Goal: Information Seeking & Learning: Learn about a topic

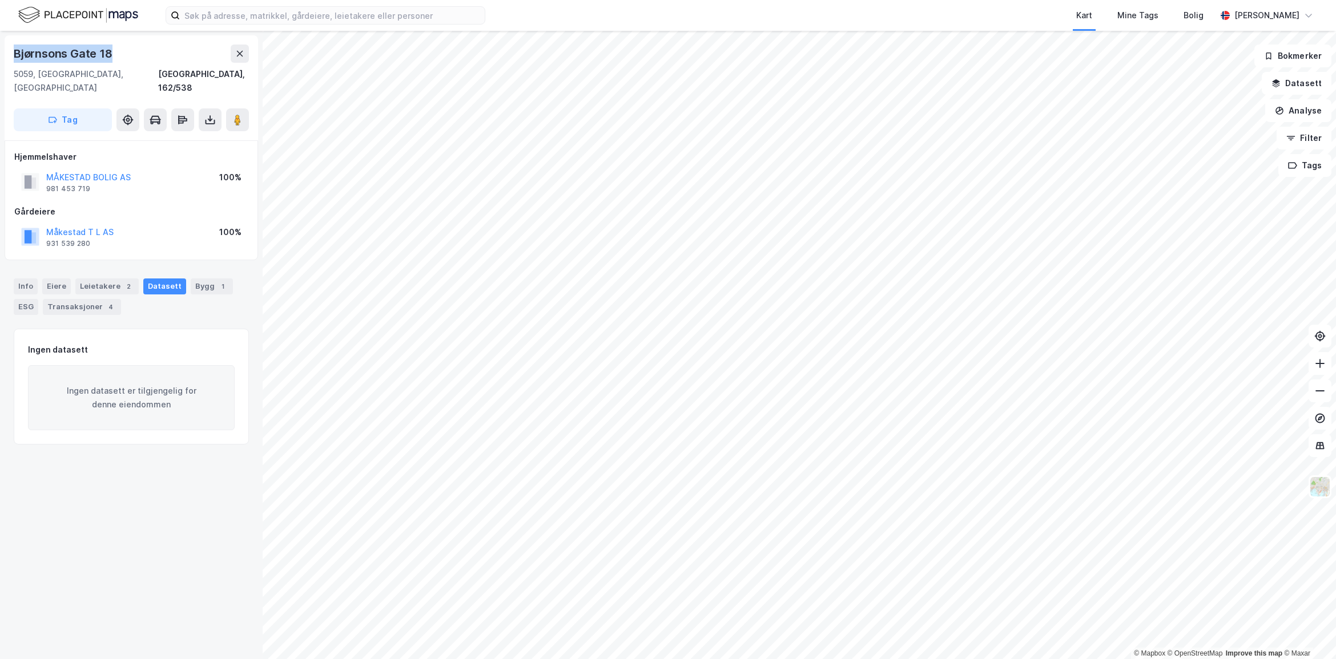
click at [124, 50] on div "Bjørnsons Gate 18" at bounding box center [131, 54] width 235 height 18
drag, startPoint x: 110, startPoint y: 54, endPoint x: 4, endPoint y: 47, distance: 105.8
click at [5, 47] on div "[STREET_ADDRESS], 162/538 Tag" at bounding box center [131, 87] width 253 height 105
copy div "Bjørnsons Gate 18"
click at [195, 9] on input at bounding box center [332, 15] width 305 height 17
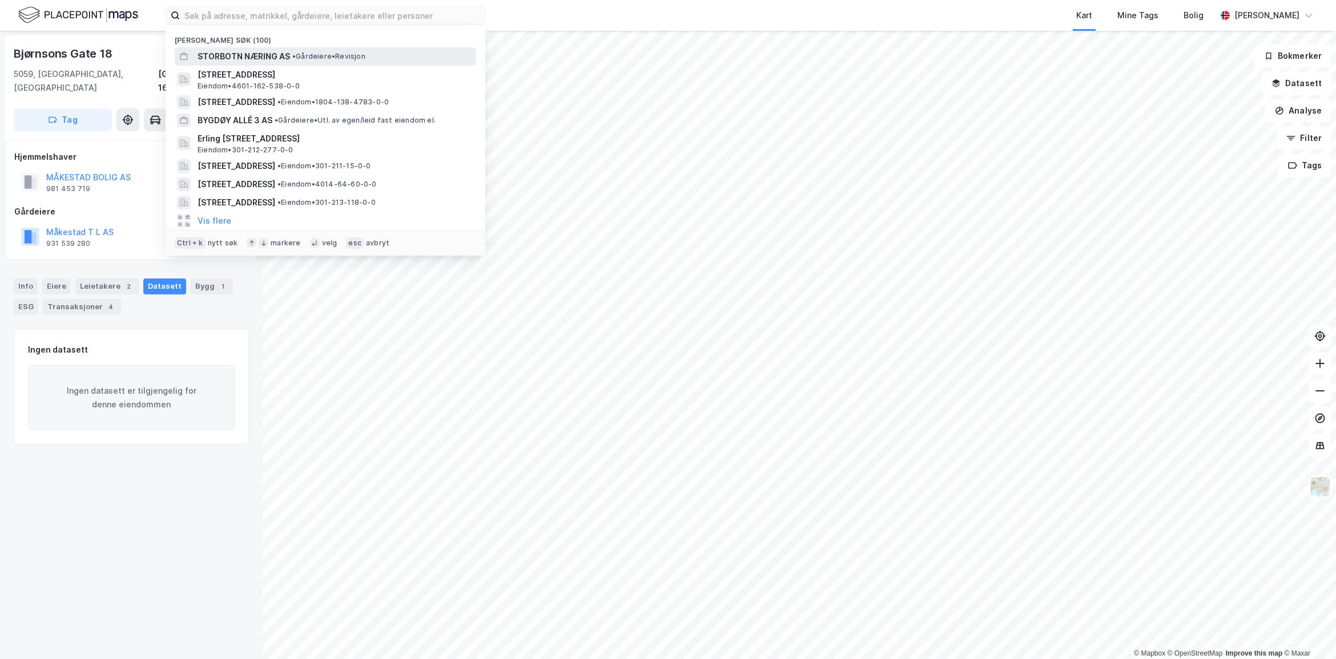
click at [292, 55] on span "•" at bounding box center [293, 56] width 3 height 9
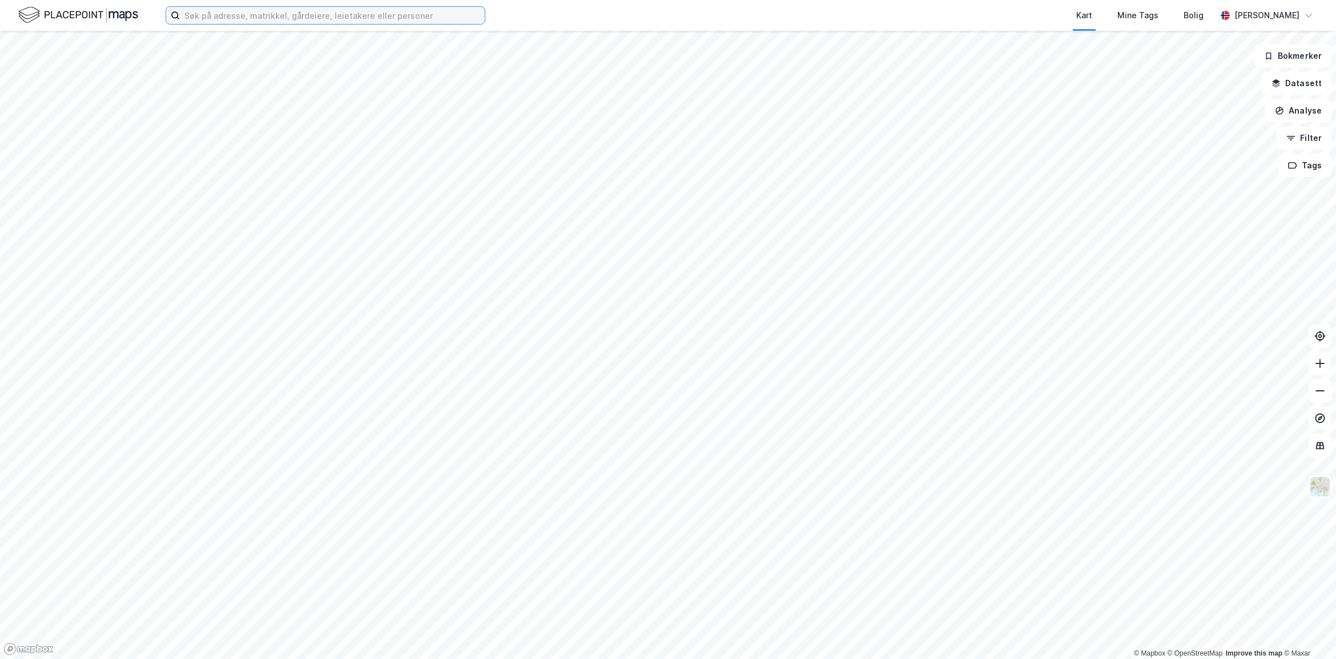
click at [207, 15] on input at bounding box center [332, 15] width 305 height 17
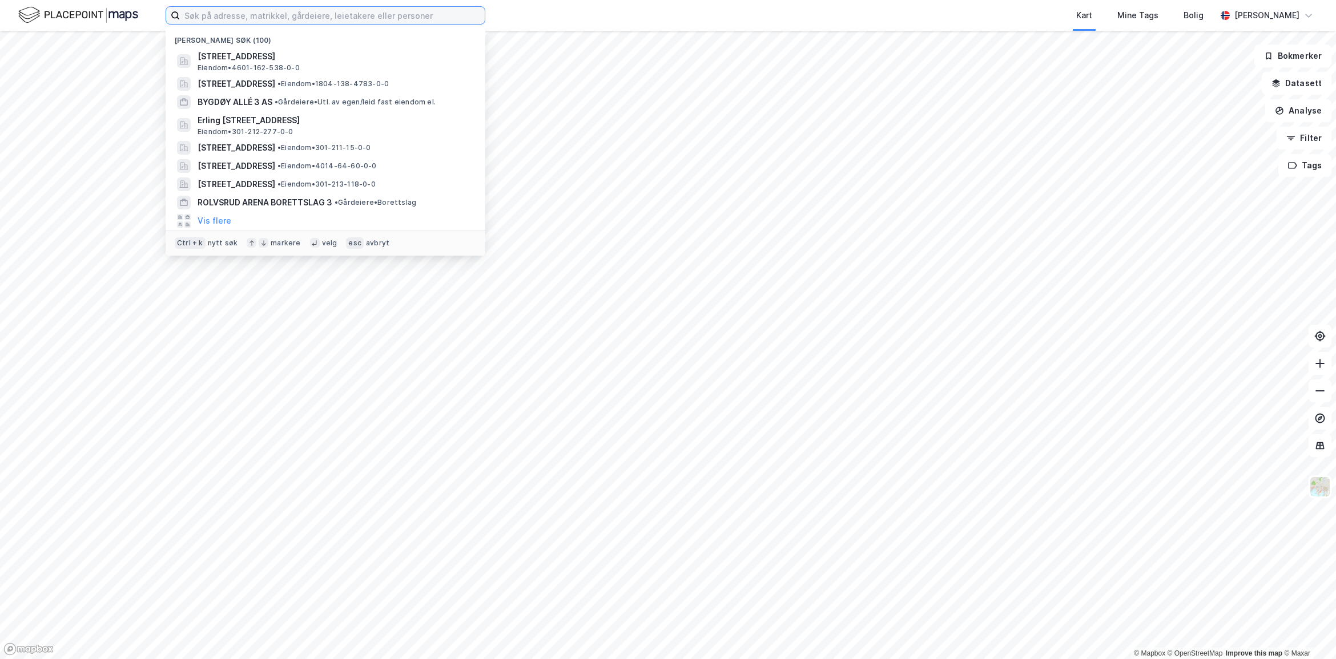
paste input "Storbotn Næring AS"
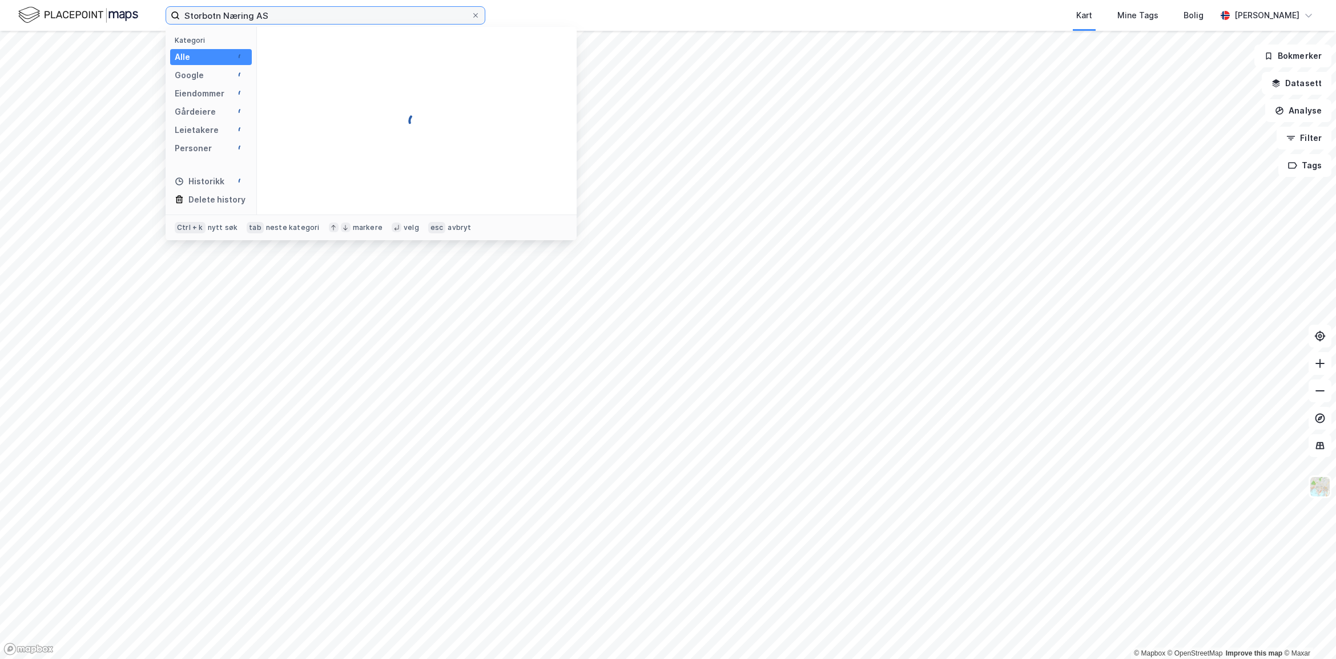
click at [204, 12] on input "Storbotn Næring AS" at bounding box center [325, 15] width 291 height 17
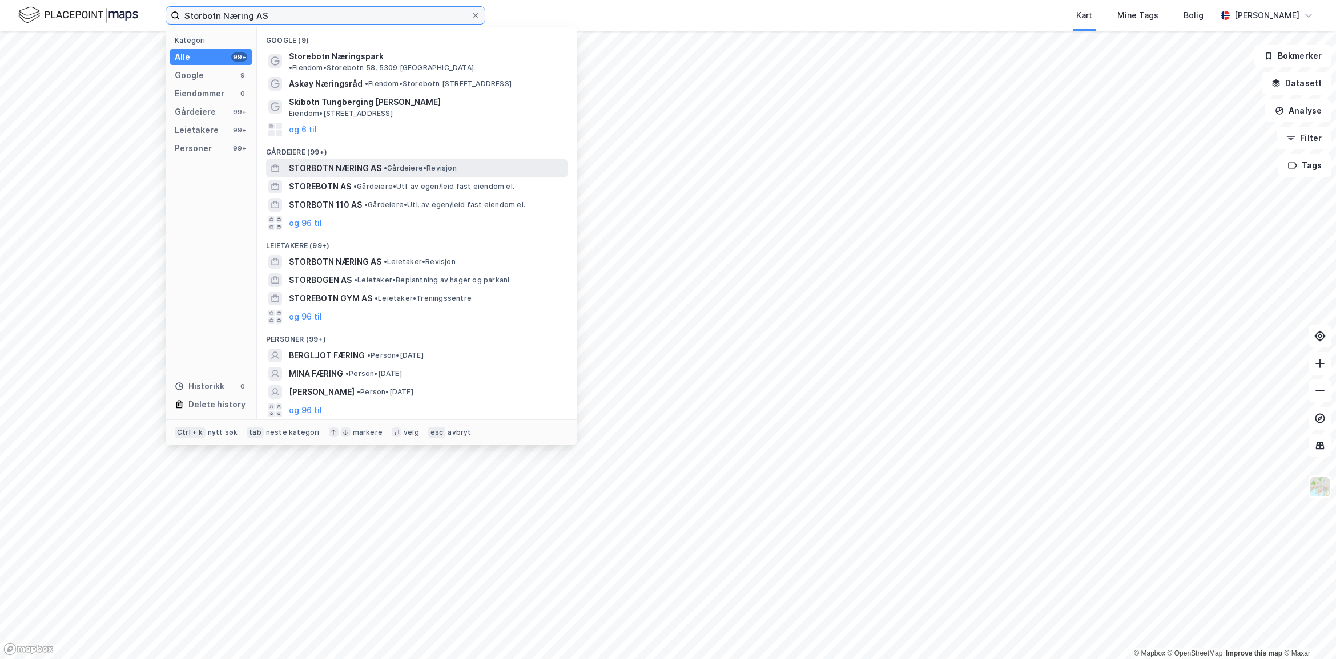
type input "Storbotn Næring AS"
click at [354, 162] on span "STORBOTN NÆRING AS" at bounding box center [335, 169] width 92 height 14
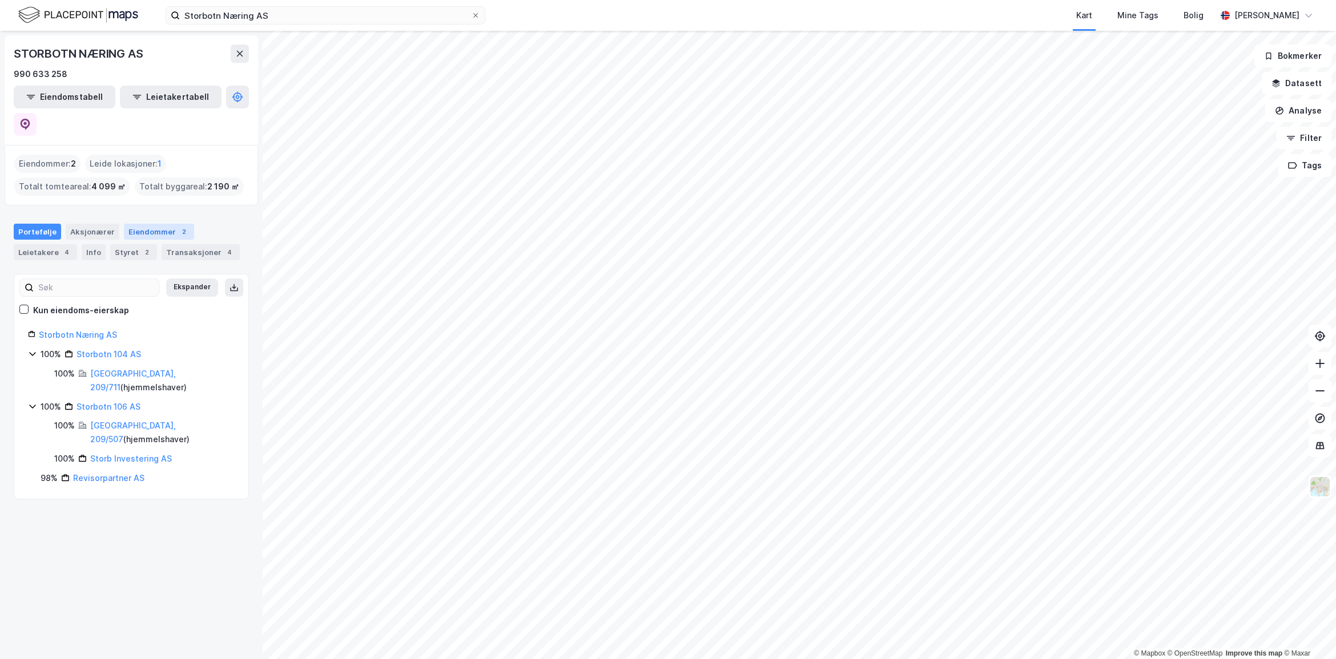
click at [144, 224] on div "Eiendommer 2" at bounding box center [159, 232] width 70 height 16
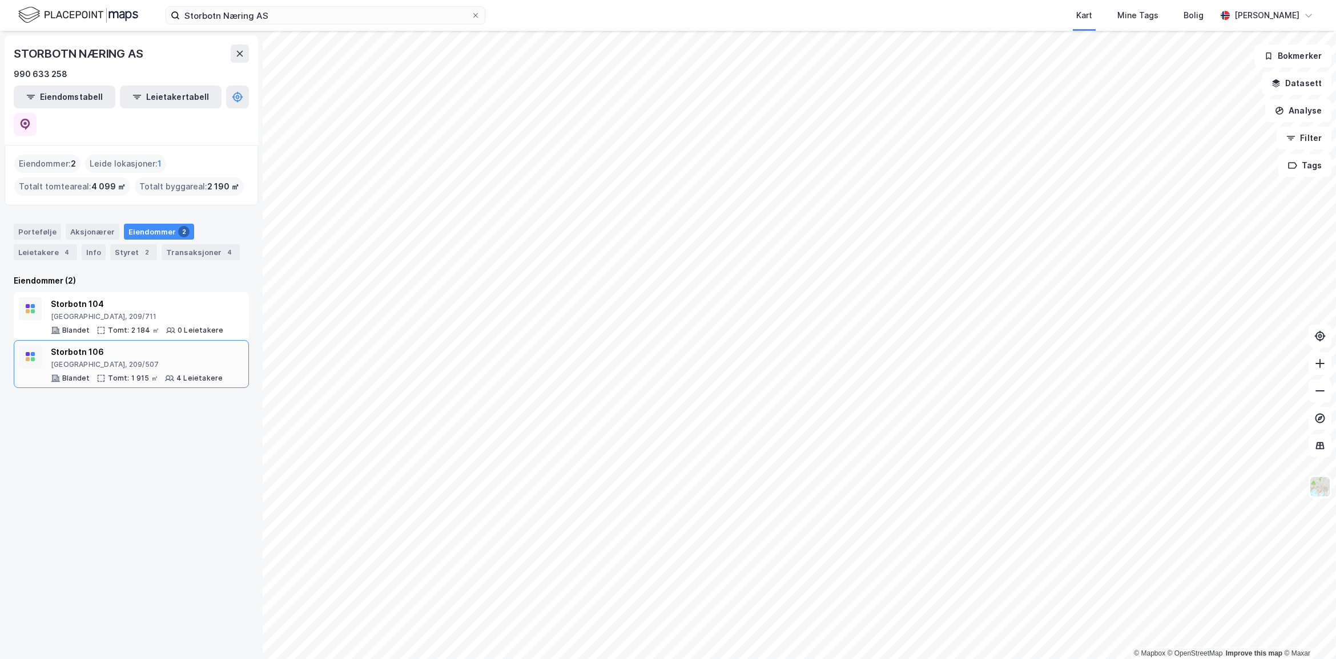
click at [161, 360] on div "Bergen, 209/507" at bounding box center [137, 364] width 172 height 9
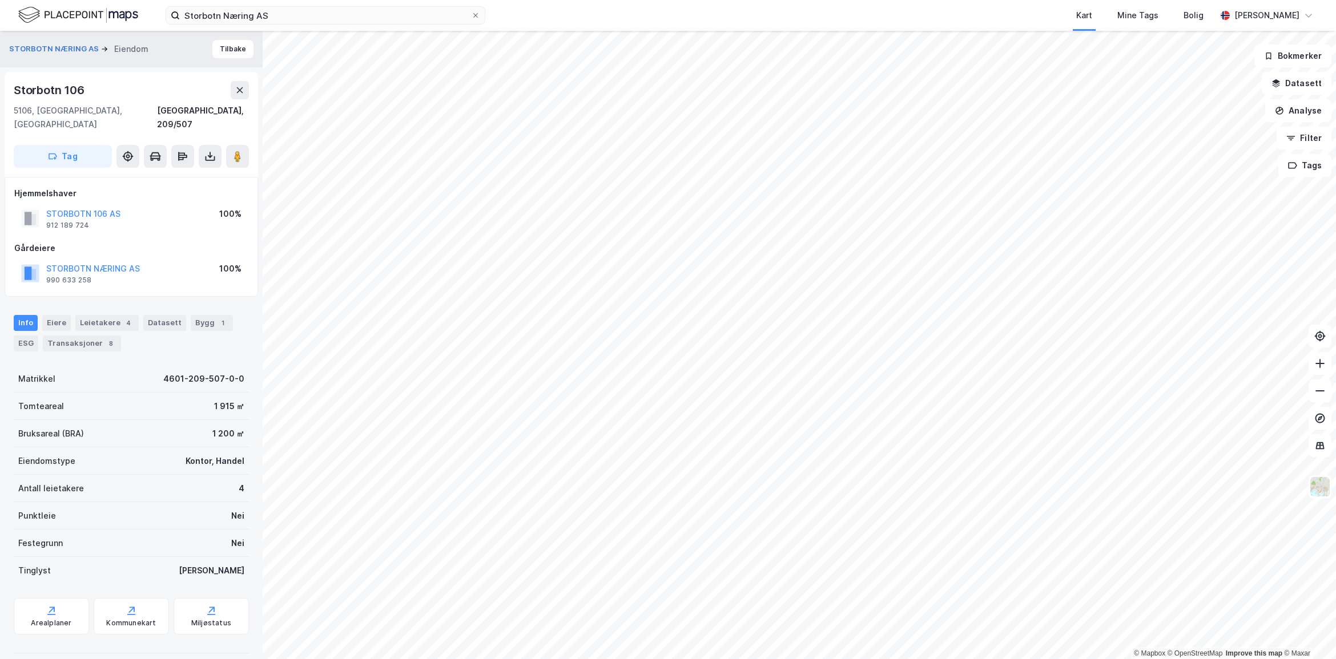
click at [232, 238] on div "© Mapbox © OpenStreetMap Improve this map © Maxar STORBOTN NÆRING AS Eiendom Ti…" at bounding box center [668, 345] width 1336 height 629
drag, startPoint x: 107, startPoint y: 91, endPoint x: 10, endPoint y: 91, distance: 96.5
click at [10, 91] on div "Storbotn 106 5106, Øvre Ervik, Vestland Bergen, 209/507 Tag" at bounding box center [131, 124] width 253 height 105
copy div "Storbotn 106"
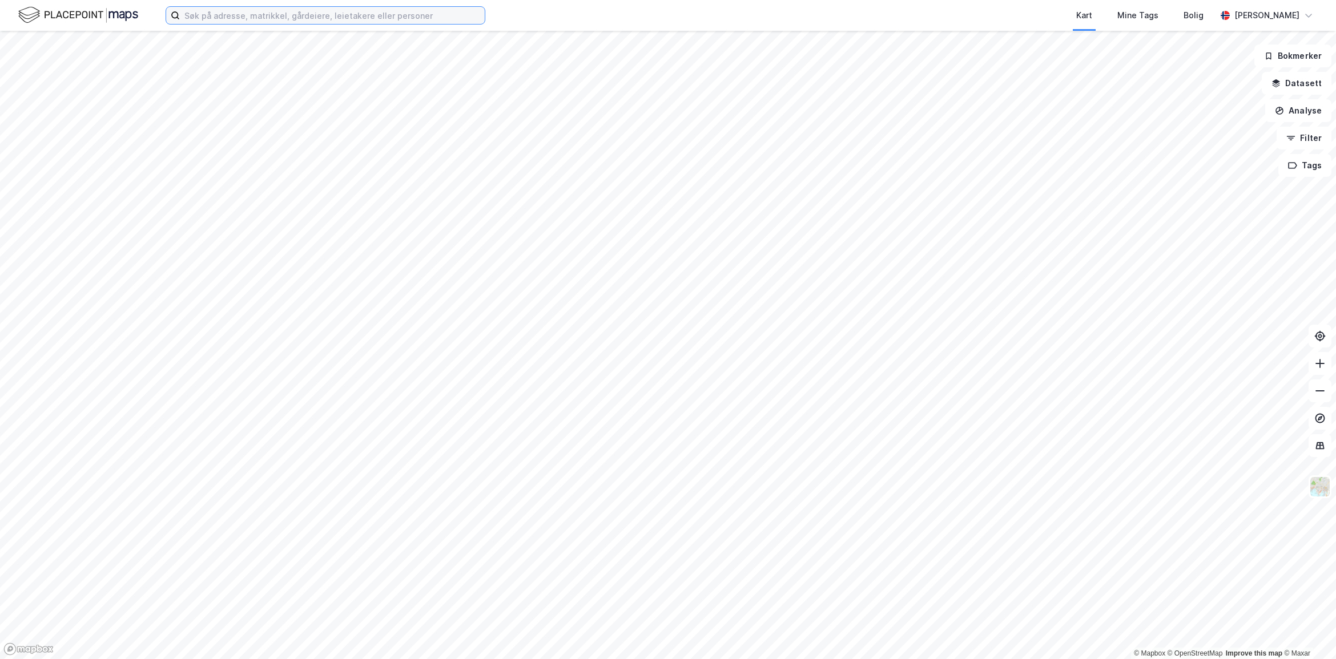
click at [230, 9] on input at bounding box center [332, 15] width 305 height 17
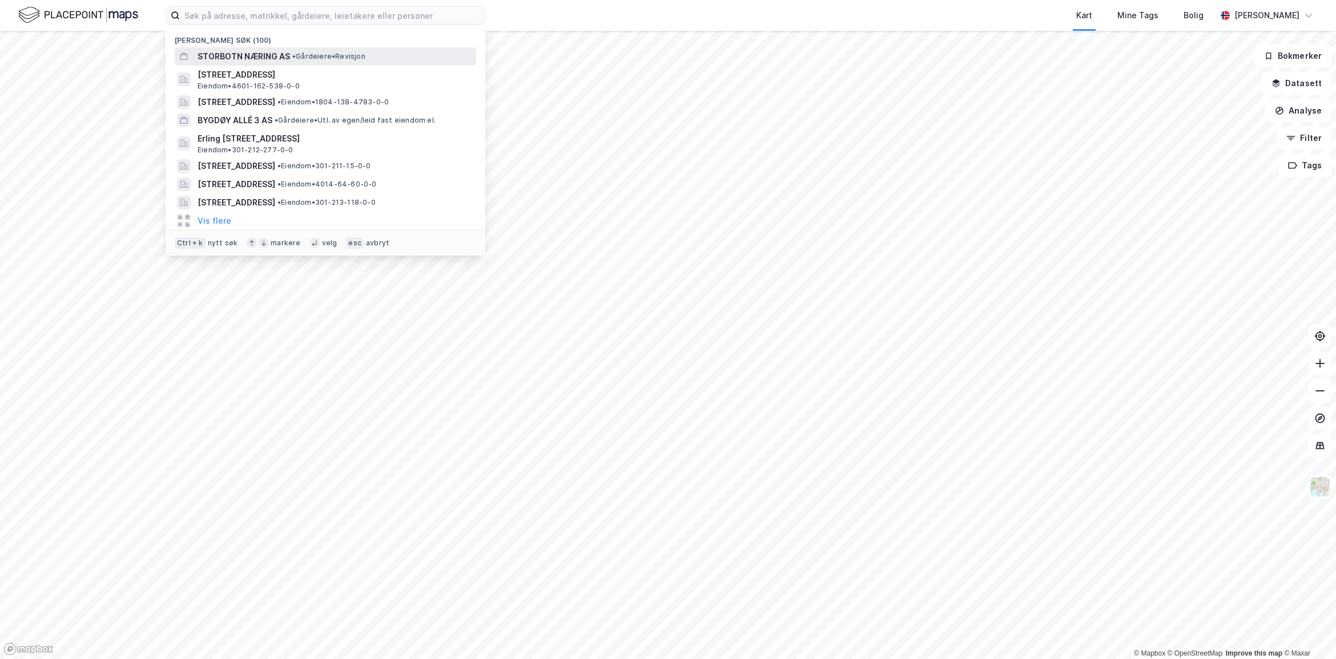
click at [276, 58] on span "STORBOTN NÆRING AS" at bounding box center [244, 57] width 92 height 14
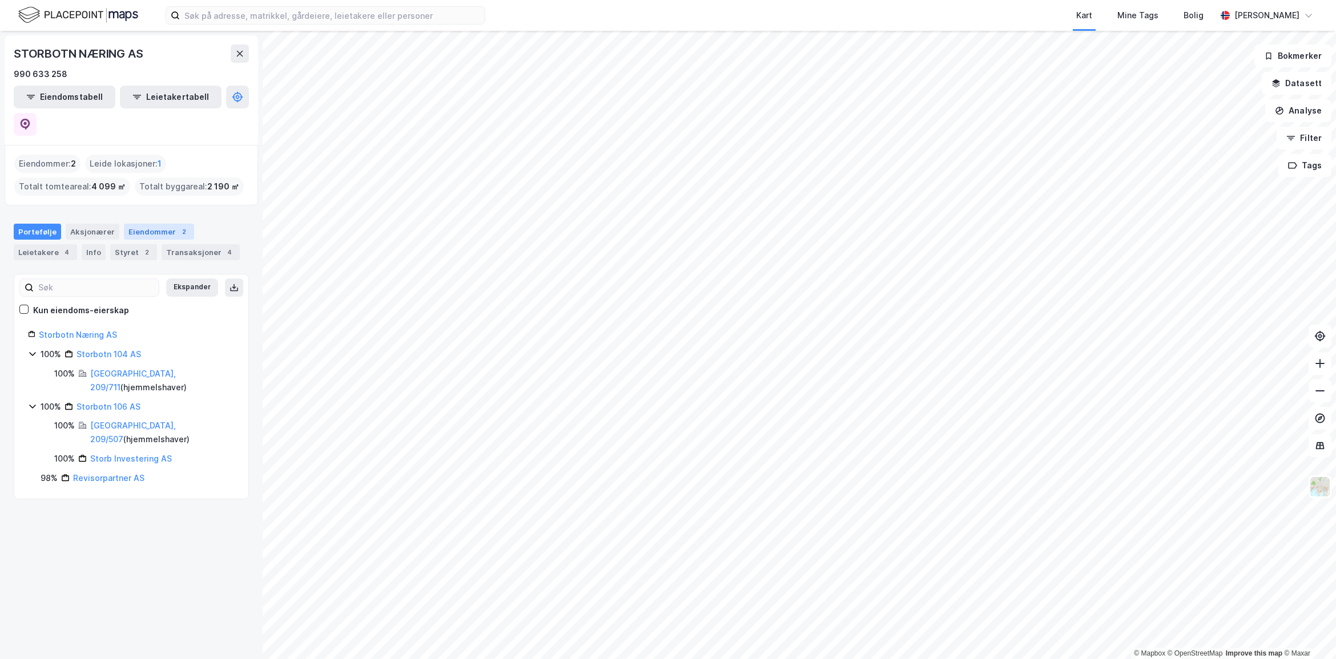
click at [166, 224] on div "Eiendommer 2" at bounding box center [159, 232] width 70 height 16
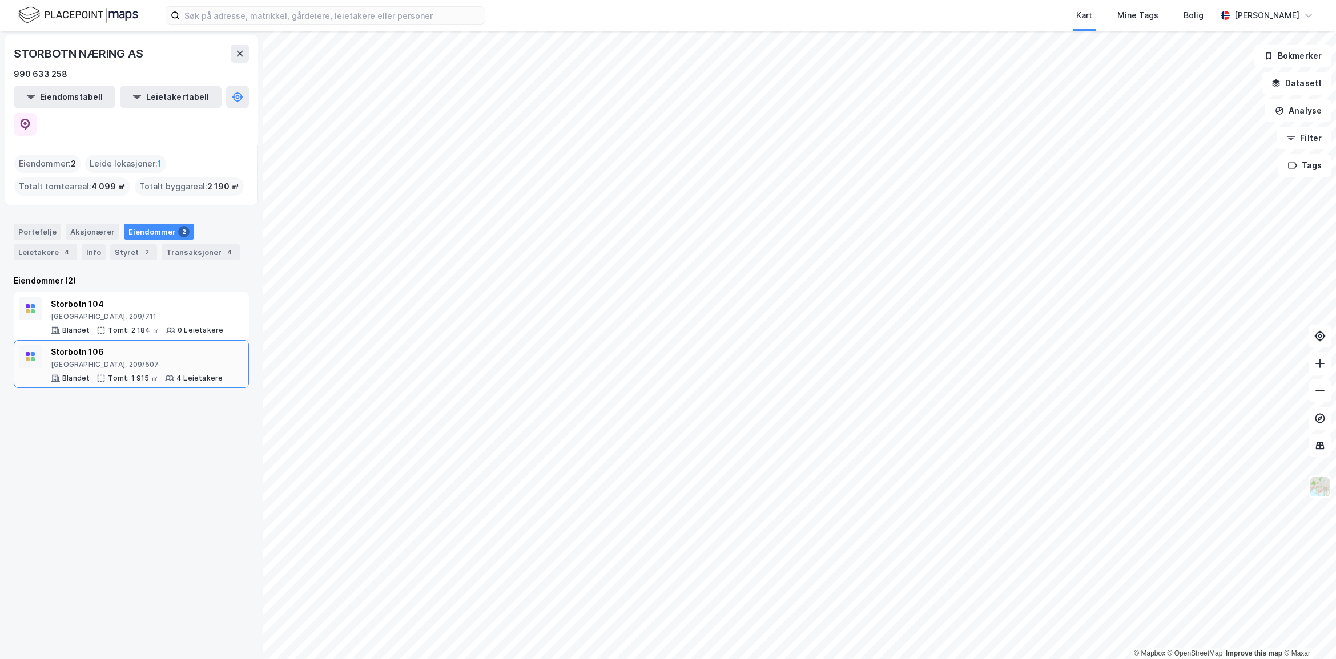
click at [150, 345] on div "Storbotn 106" at bounding box center [137, 352] width 172 height 14
